Goal: Contribute content: Add original content to the website for others to see

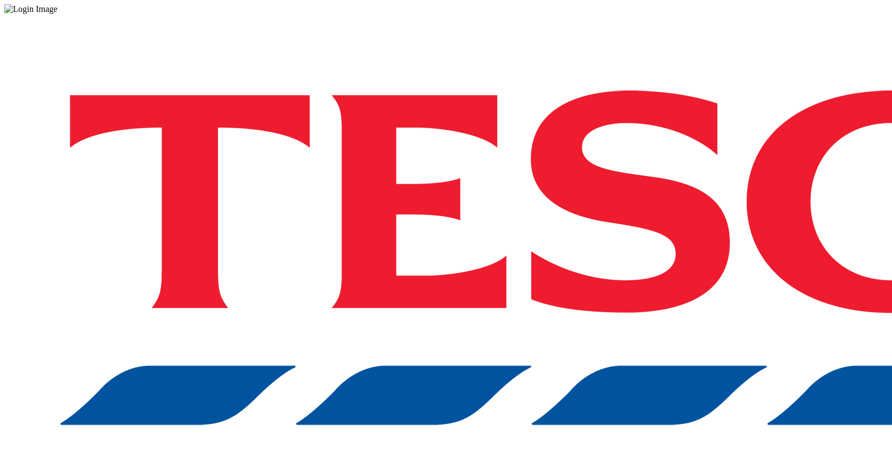
click at [611, 263] on div "Log in to the Spectra’s dashboard using [PERSON_NAME]’s credentials. If you don…" at bounding box center [445, 283] width 883 height 538
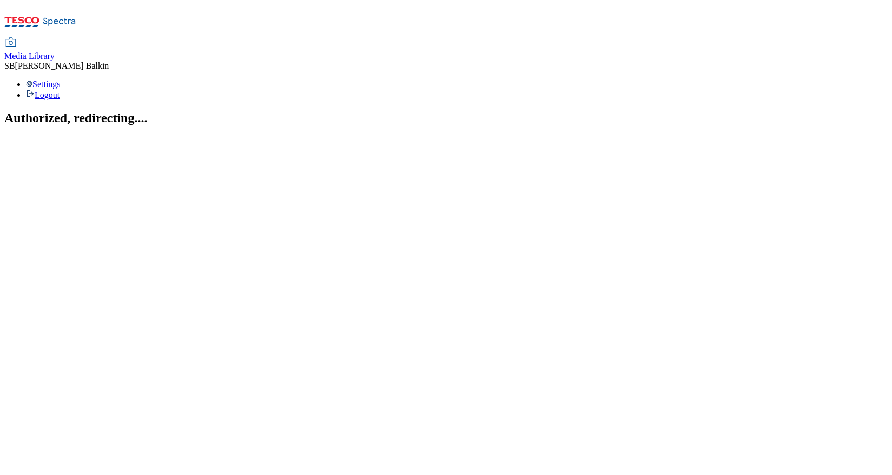
click at [55, 51] on span "Media Library" at bounding box center [29, 55] width 50 height 9
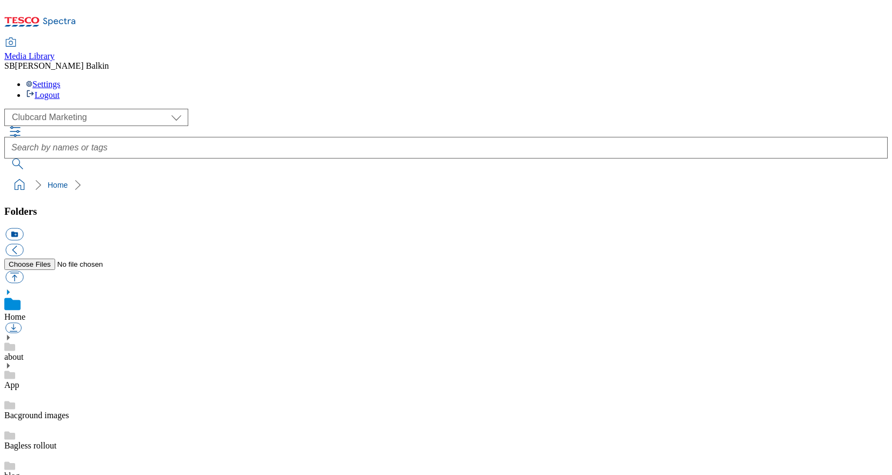
scroll to position [1, 0]
click at [54, 109] on select "Clubcard Marketing Dotcom UK FnF Stores GHS Marketing [GEOGRAPHIC_DATA] GHS Pro…" at bounding box center [96, 117] width 184 height 17
select select "flare-ghs-mktg"
click at [8, 109] on select "Clubcard Marketing Dotcom UK FnF Stores GHS Marketing [GEOGRAPHIC_DATA] GHS Pro…" at bounding box center [96, 117] width 184 height 17
click at [12, 474] on icon at bounding box center [8, 480] width 8 height 8
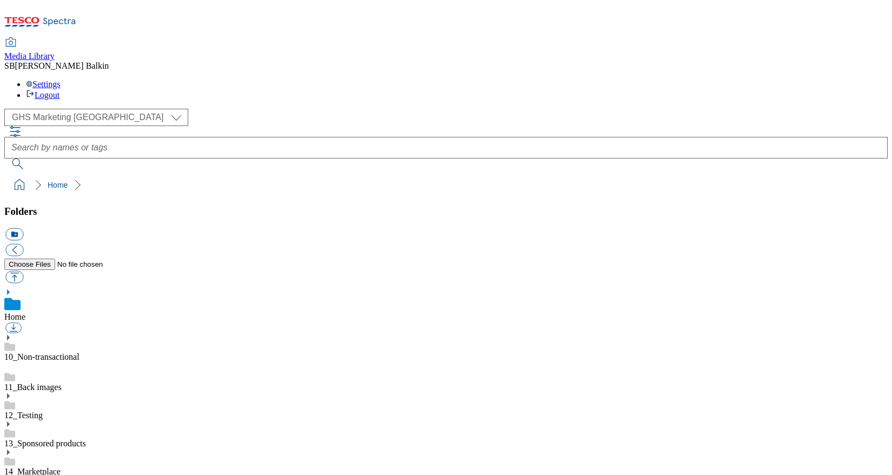
scroll to position [24, 0]
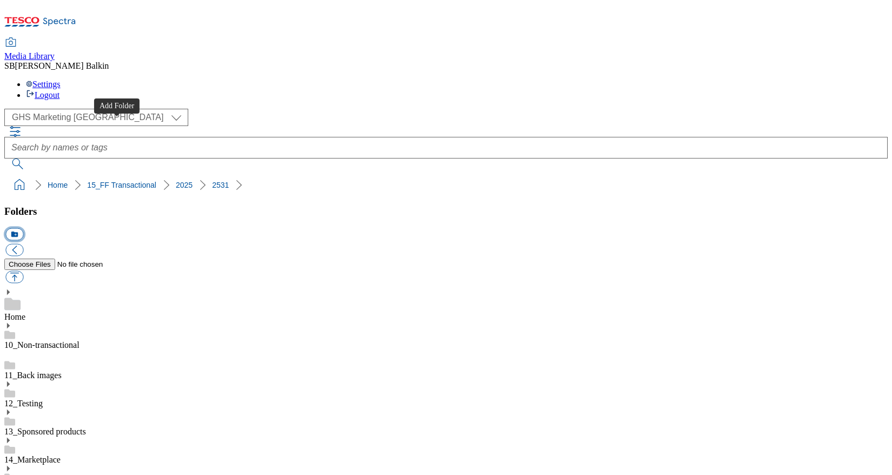
click at [23, 228] on button "icon_new_folder" at bounding box center [14, 234] width 18 height 12
type input "s"
type input "Spotlight Checks and Tartan BL"
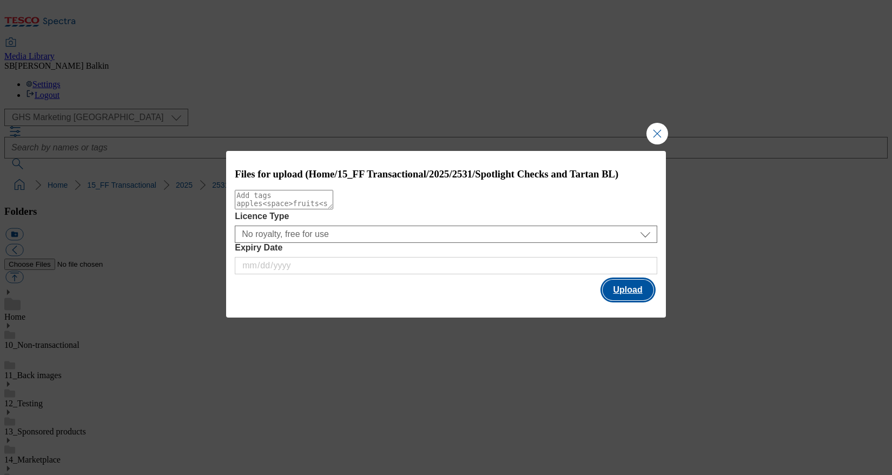
click at [631, 291] on button "Upload" at bounding box center [627, 290] width 51 height 21
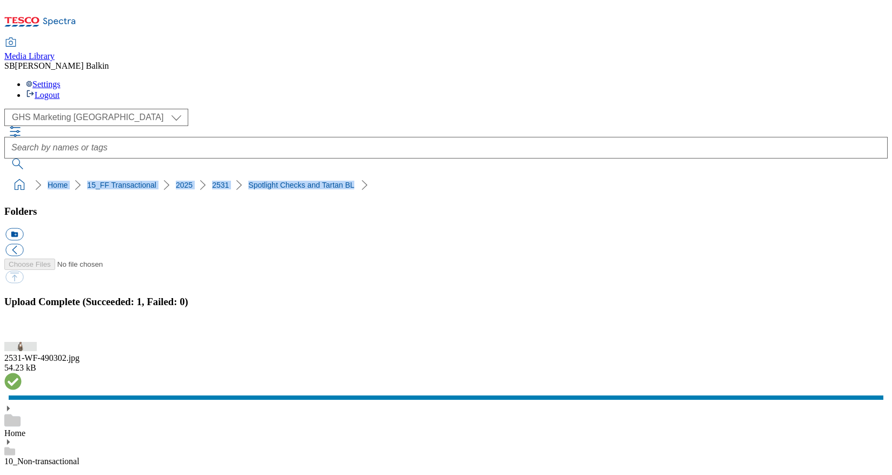
drag, startPoint x: 4, startPoint y: 102, endPoint x: 317, endPoint y: 103, distance: 313.1
click at [317, 175] on nav "Home 15_FF Transactional 2025 2531 Spotlight Checks and Tartan BL" at bounding box center [445, 185] width 883 height 21
copy ol "Home 15_FF Transactional 2025 2531 Spotlight Checks and Tartan BL"
